Goal: Task Accomplishment & Management: Complete application form

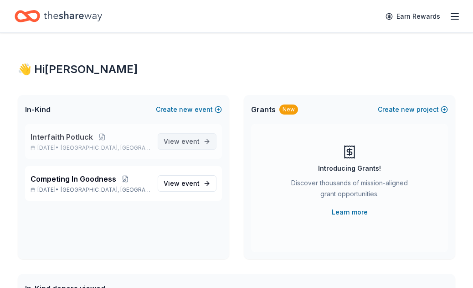
click at [202, 139] on link "View event" at bounding box center [187, 141] width 59 height 16
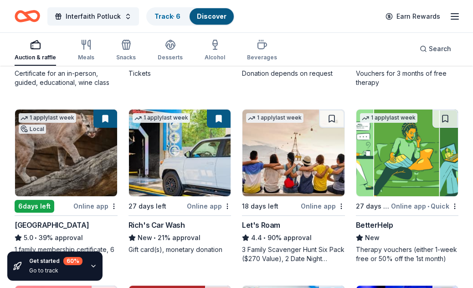
scroll to position [266, 0]
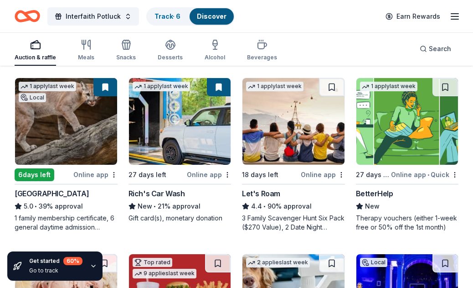
click at [27, 173] on div "6 days left" at bounding box center [35, 174] width 40 height 13
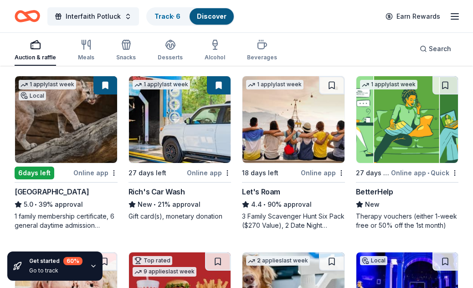
scroll to position [269, 0]
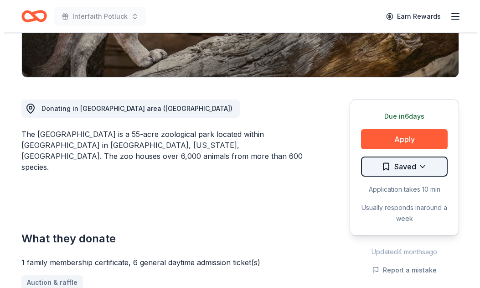
scroll to position [200, 0]
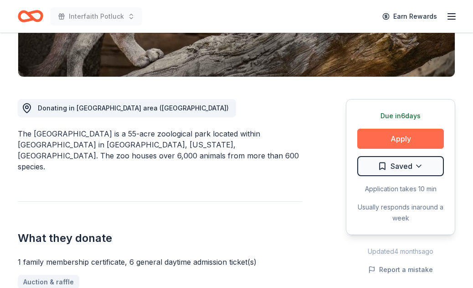
click at [416, 144] on button "Apply" at bounding box center [401, 139] width 87 height 20
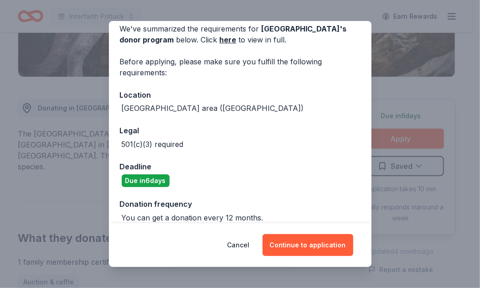
scroll to position [52, 0]
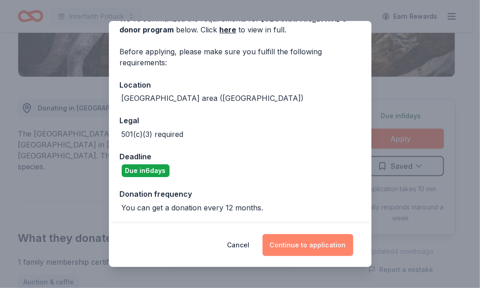
click at [310, 243] on button "Continue to application" at bounding box center [308, 245] width 91 height 22
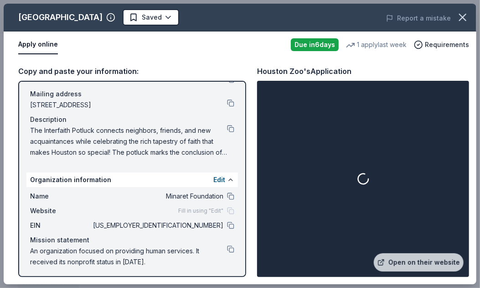
scroll to position [65, 0]
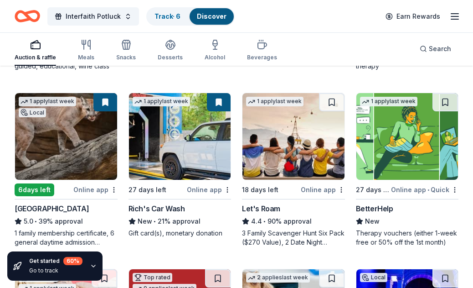
scroll to position [251, 0]
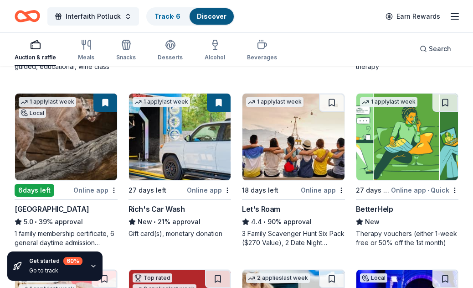
click at [151, 208] on div "Rich's Car Wash" at bounding box center [157, 208] width 57 height 11
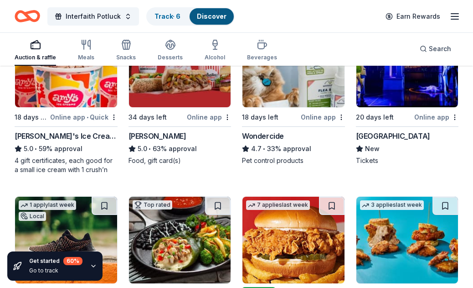
scroll to position [505, 0]
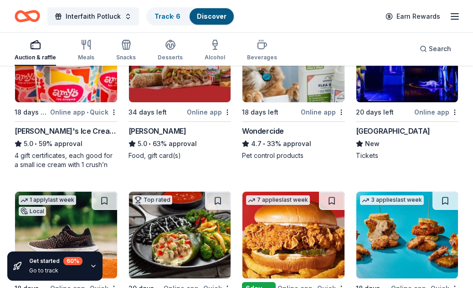
click at [55, 85] on img at bounding box center [66, 59] width 102 height 87
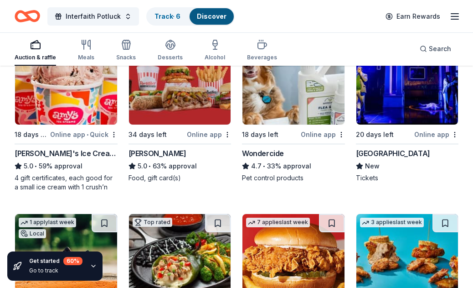
scroll to position [494, 0]
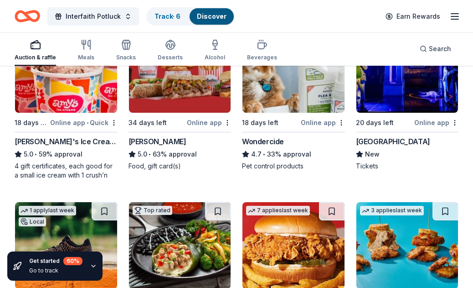
click at [399, 104] on img at bounding box center [408, 69] width 102 height 87
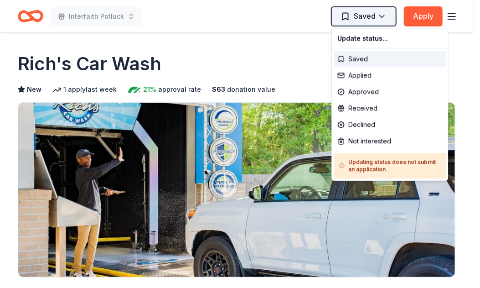
click at [387, 19] on html "Interfaith Potluck Saved Apply Due in 27 days Share Rich's Car Wash New 1 apply…" at bounding box center [240, 144] width 480 height 288
click at [357, 60] on div "Saved" at bounding box center [390, 59] width 112 height 16
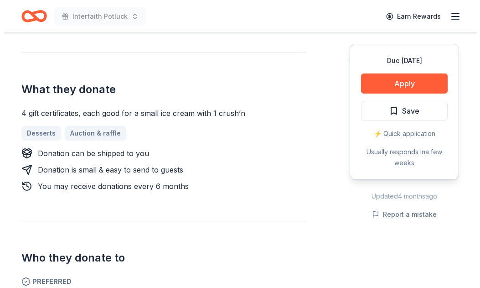
scroll to position [363, 0]
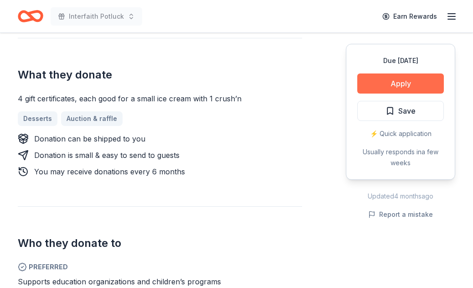
click at [400, 82] on button "Apply" at bounding box center [401, 83] width 87 height 20
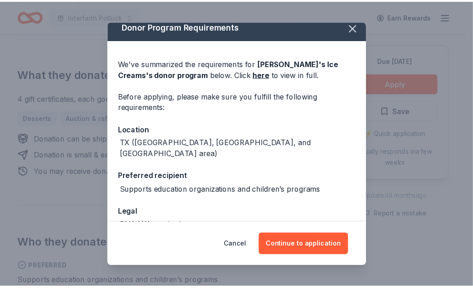
scroll to position [9, 0]
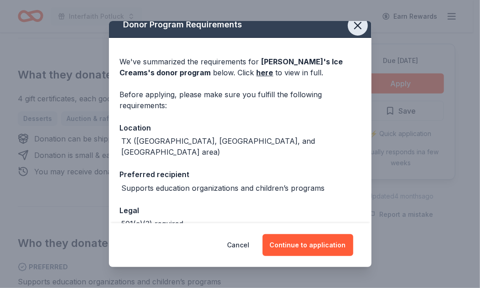
click at [354, 27] on icon "button" at bounding box center [358, 25] width 13 height 13
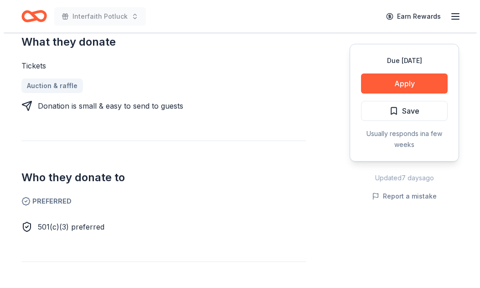
scroll to position [392, 0]
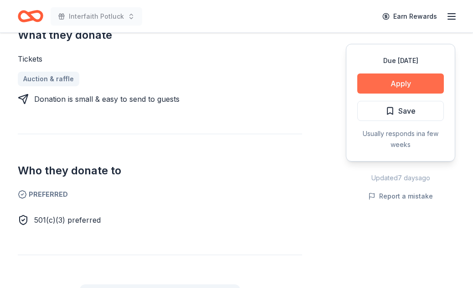
click at [413, 82] on button "Apply" at bounding box center [401, 83] width 87 height 20
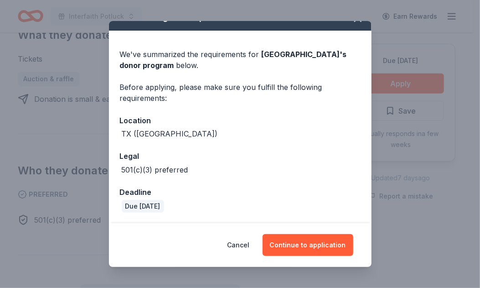
scroll to position [16, 0]
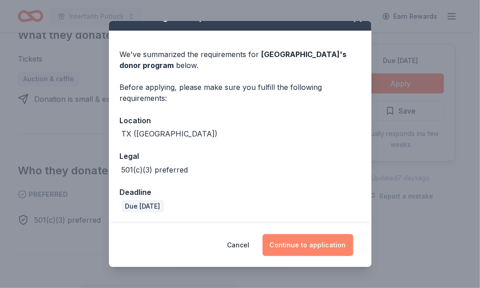
click at [312, 245] on button "Continue to application" at bounding box center [308, 245] width 91 height 22
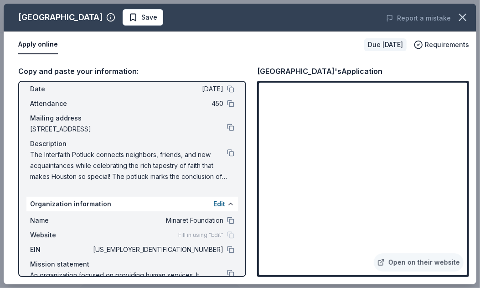
scroll to position [65, 0]
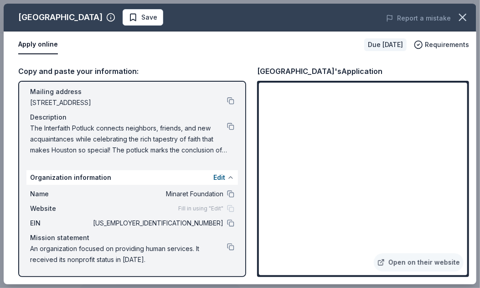
click at [227, 176] on button at bounding box center [230, 177] width 7 height 7
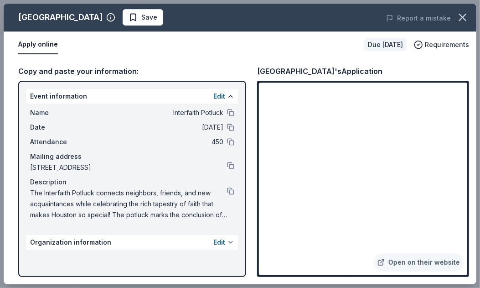
scroll to position [0, 0]
click at [194, 217] on span "The Interfaith Potluck connects neighbors, friends, and new acquaintances while…" at bounding box center [128, 203] width 197 height 33
click at [231, 191] on button at bounding box center [230, 190] width 7 height 7
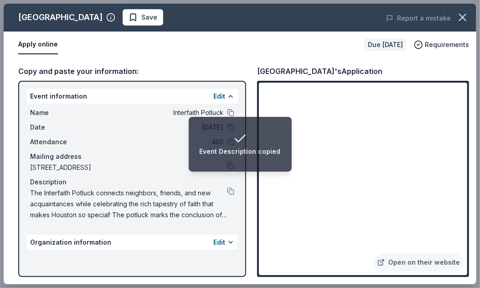
click at [186, 215] on span "The Interfaith Potluck connects neighbors, friends, and new acquaintances while…" at bounding box center [128, 203] width 197 height 33
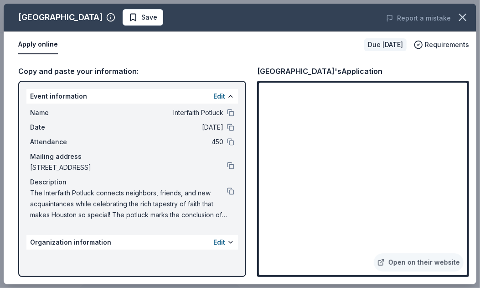
drag, startPoint x: 30, startPoint y: 192, endPoint x: 137, endPoint y: 193, distance: 107.2
click at [137, 193] on span "The Interfaith Potluck connects neighbors, friends, and new acquaintances while…" at bounding box center [128, 203] width 197 height 33
click at [229, 243] on button at bounding box center [230, 241] width 7 height 7
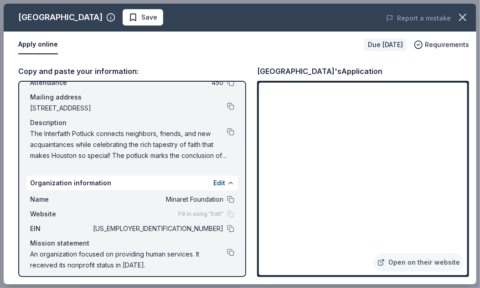
scroll to position [59, 0]
click at [199, 215] on span "Fill in using "Edit"" at bounding box center [200, 214] width 45 height 7
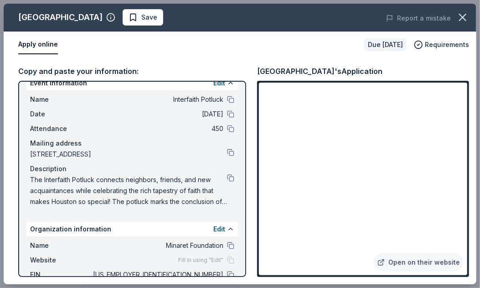
scroll to position [0, 0]
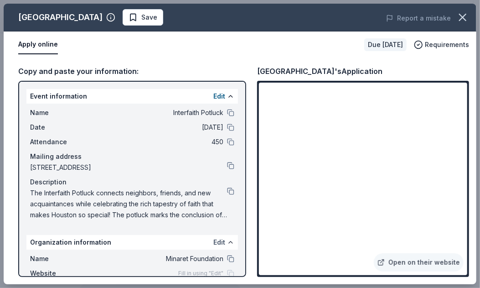
click at [218, 242] on button "Edit" at bounding box center [219, 242] width 12 height 11
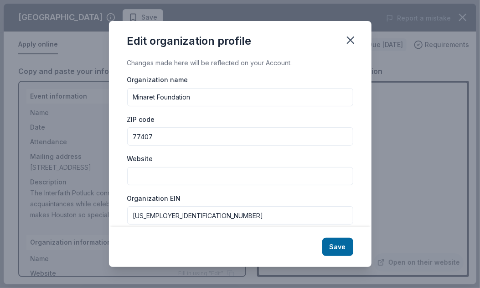
click at [140, 178] on input "Website" at bounding box center [240, 176] width 226 height 18
paste input "https://minaretfoundation.com/"
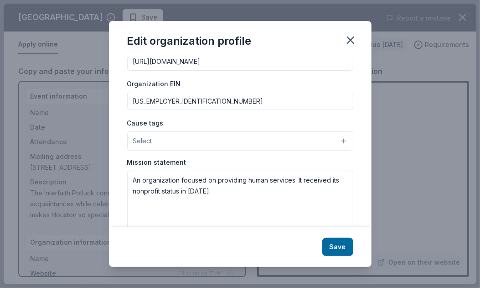
scroll to position [115, 0]
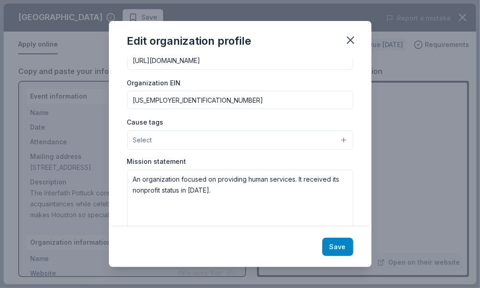
type input "https://minaretfoundation.com/"
click at [341, 244] on button "Save" at bounding box center [337, 247] width 31 height 18
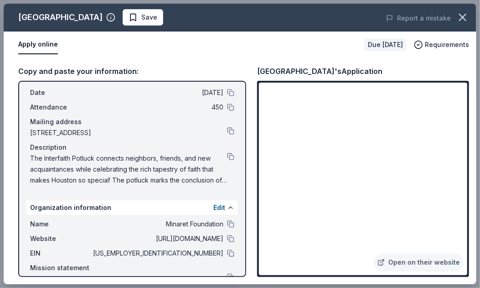
scroll to position [0, 0]
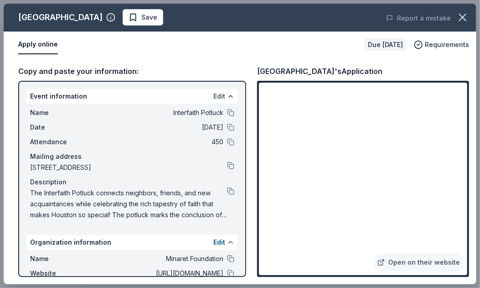
click at [213, 93] on button "Edit" at bounding box center [219, 96] width 12 height 11
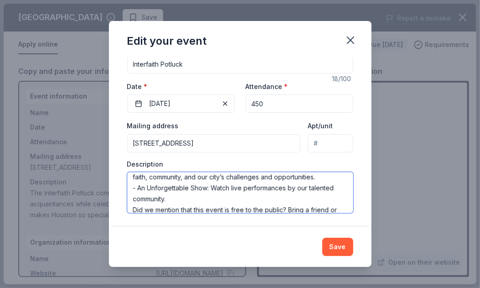
scroll to position [186, 0]
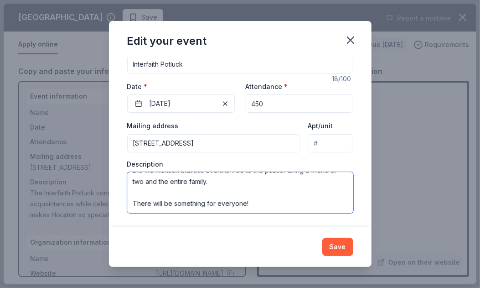
drag, startPoint x: 133, startPoint y: 185, endPoint x: 310, endPoint y: 212, distance: 178.6
click at [310, 212] on textarea "The Interfaith Potluck connects neighbors, friends, and new acquaintances while…" at bounding box center [240, 192] width 226 height 41
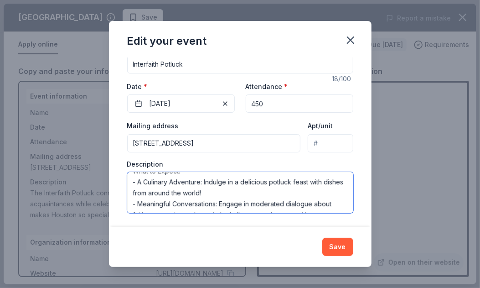
scroll to position [99, 0]
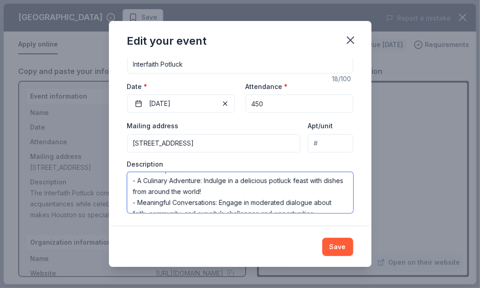
click at [135, 181] on textarea "The Interfaith Potluck connects neighbors, friends, and new acquaintances while…" at bounding box center [240, 192] width 226 height 41
click at [132, 181] on textarea "The Interfaith Potluck connects neighbors, friends, and new acquaintances while…" at bounding box center [240, 192] width 226 height 41
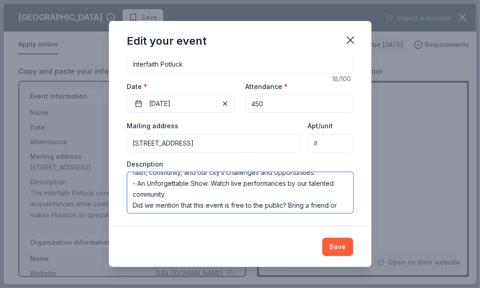
scroll to position [140, 0]
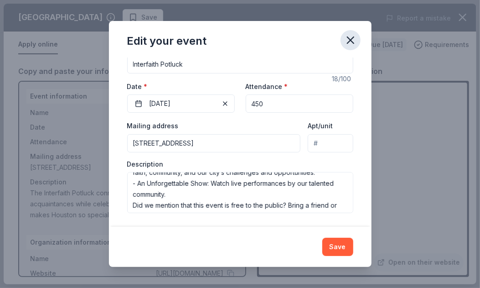
click at [349, 42] on icon "button" at bounding box center [350, 40] width 13 height 13
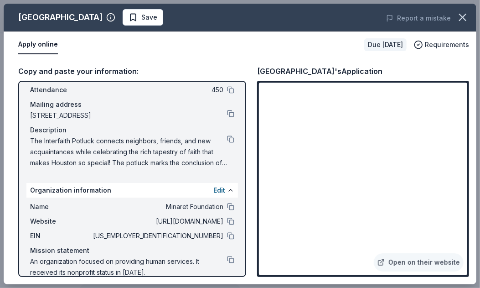
scroll to position [65, 0]
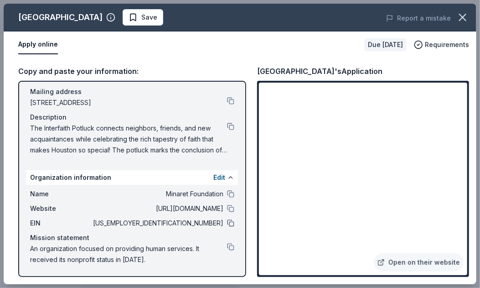
click at [227, 221] on button at bounding box center [230, 222] width 7 height 7
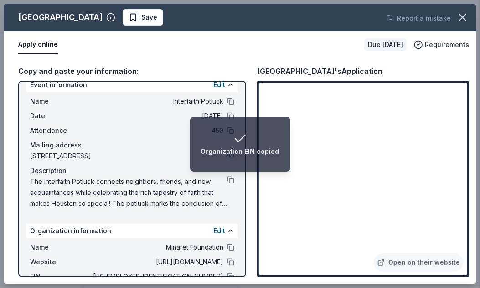
scroll to position [0, 0]
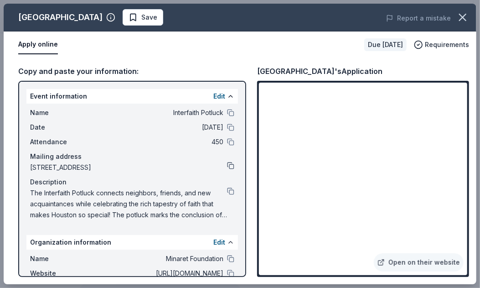
click at [227, 166] on button at bounding box center [230, 165] width 7 height 7
click at [141, 20] on span "Save" at bounding box center [149, 17] width 16 height 11
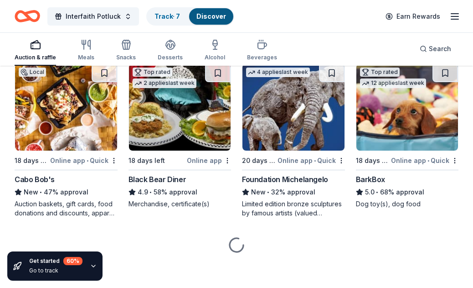
scroll to position [810, 0]
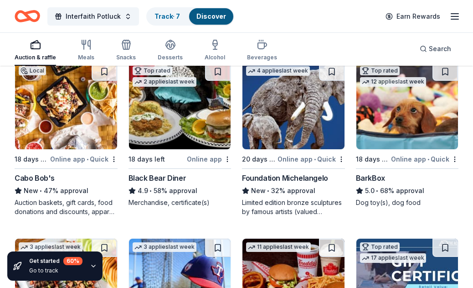
click at [58, 132] on img at bounding box center [66, 105] width 102 height 87
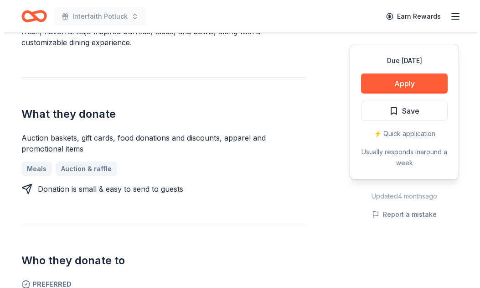
scroll to position [325, 0]
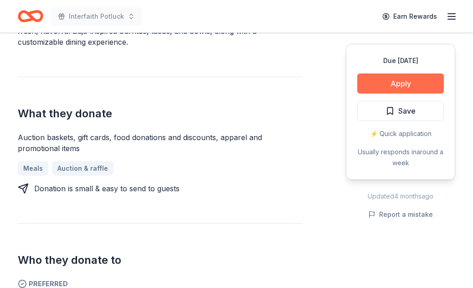
click at [384, 87] on button "Apply" at bounding box center [401, 83] width 87 height 20
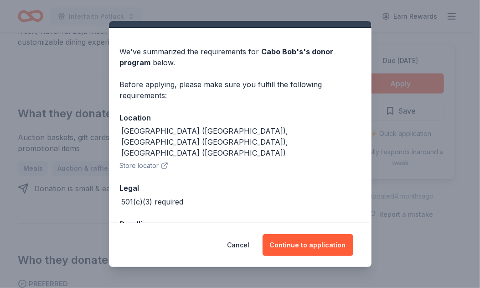
scroll to position [29, 0]
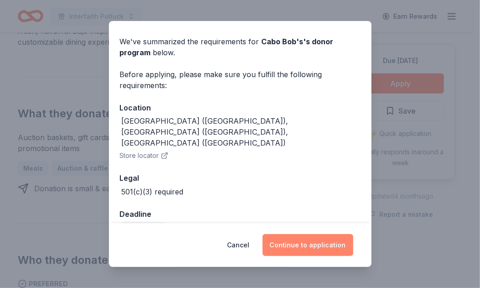
click at [296, 248] on button "Continue to application" at bounding box center [308, 245] width 91 height 22
